Goal: Task Accomplishment & Management: Complete application form

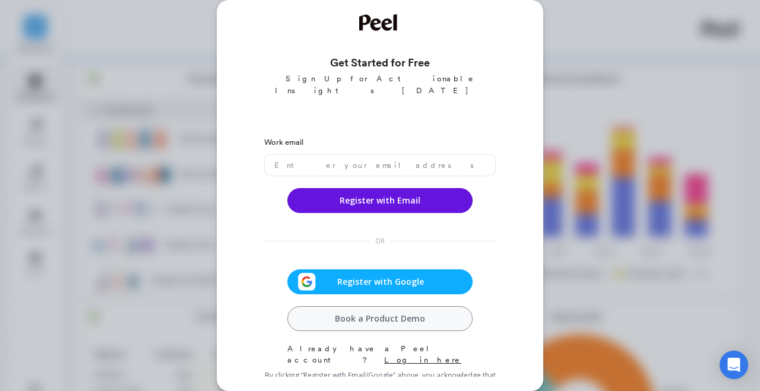
click at [352, 276] on span "Register with Google" at bounding box center [380, 282] width 129 height 12
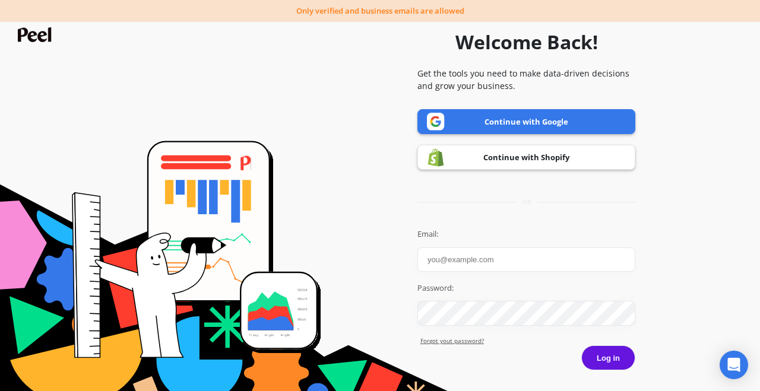
click at [549, 122] on link "Continue with Google" at bounding box center [527, 121] width 218 height 25
click at [498, 114] on link "Continue with Google" at bounding box center [527, 121] width 218 height 25
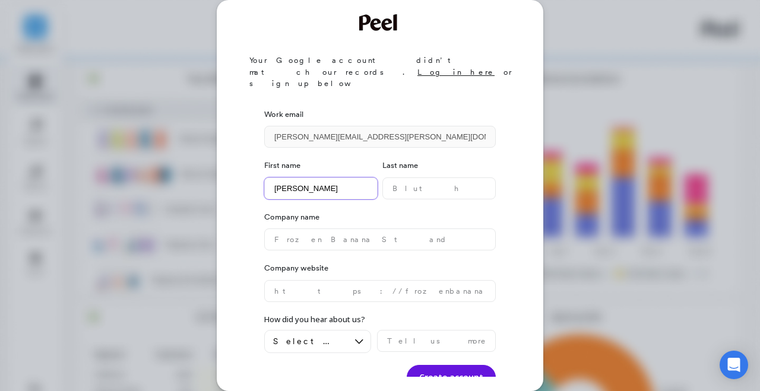
type name "Joe"
type name "Glick"
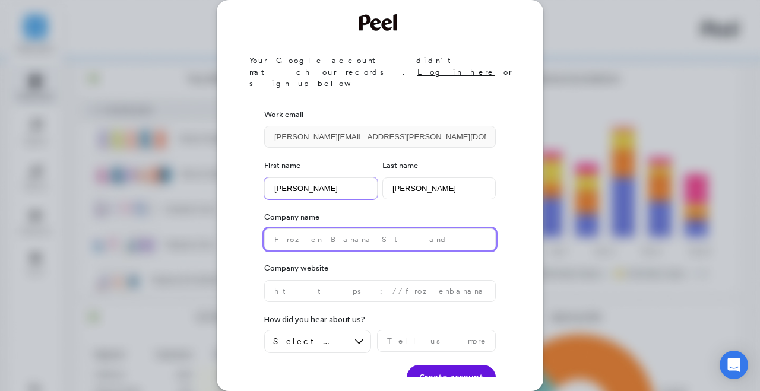
type name "C"
type name "Chocolate"
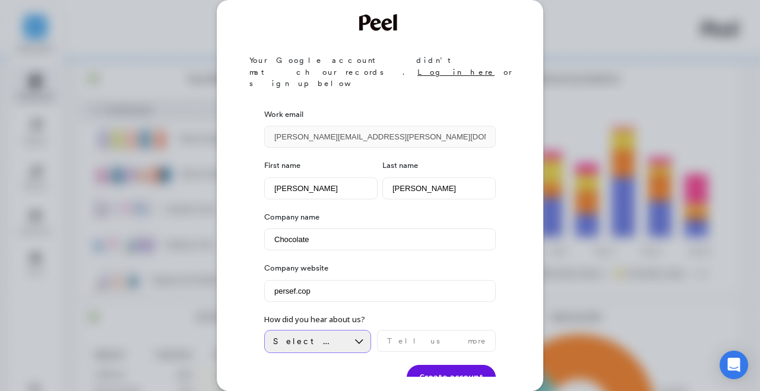
click at [298, 336] on span "Select an option" at bounding box center [309, 341] width 72 height 11
click at [327, 280] on website "persef.cop" at bounding box center [380, 291] width 232 height 22
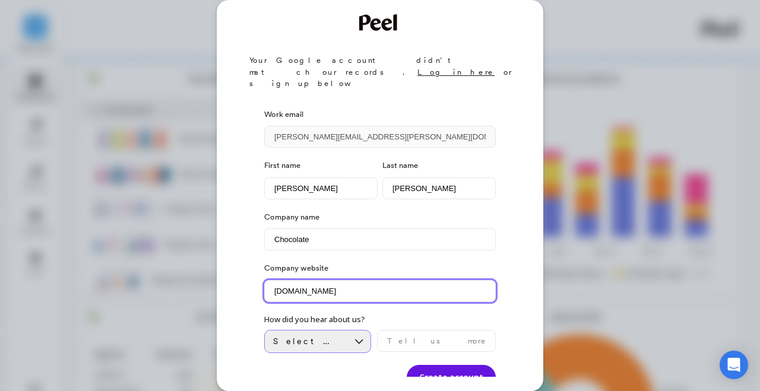
click at [312, 336] on span "Select an option" at bounding box center [309, 341] width 72 height 11
type website "persef.co"
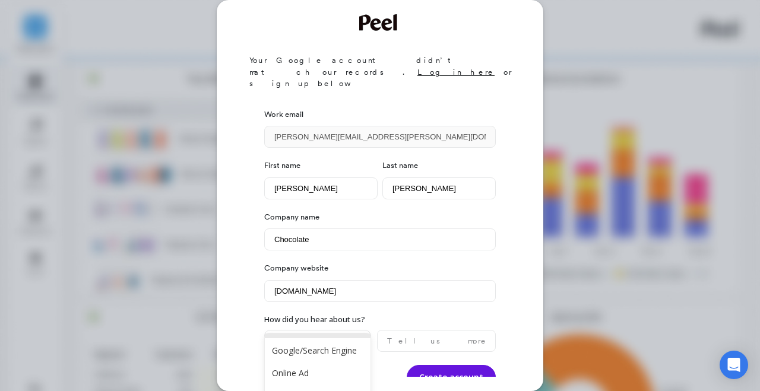
scroll to position [43, 0]
click at [302, 358] on div "Google/Search Engine" at bounding box center [318, 350] width 106 height 21
click at [409, 330] on input "text" at bounding box center [436, 341] width 119 height 22
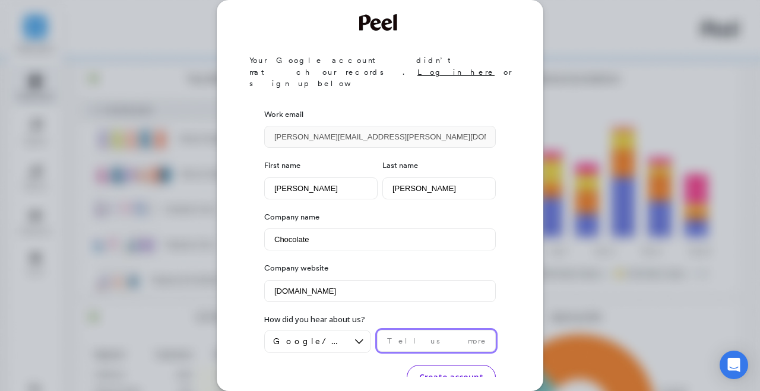
scroll to position [0, 0]
click at [431, 365] on button "Create account" at bounding box center [451, 377] width 89 height 25
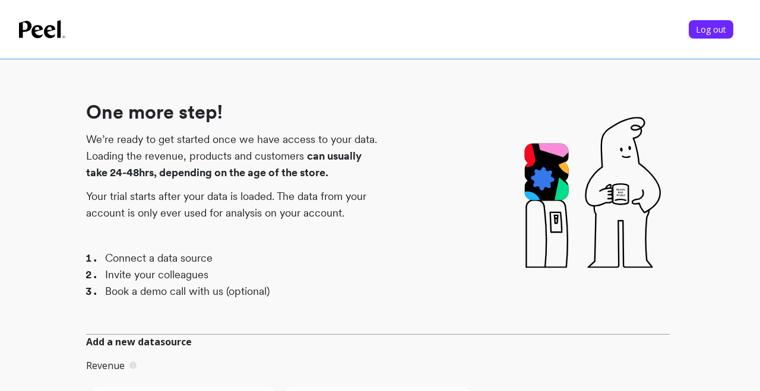
click at [37, 39] on div "Log out" at bounding box center [378, 29] width 718 height 36
click at [62, 34] on icon at bounding box center [42, 29] width 46 height 18
click at [703, 34] on span "Log out" at bounding box center [711, 29] width 30 height 11
